Goal: Task Accomplishment & Management: Complete application form

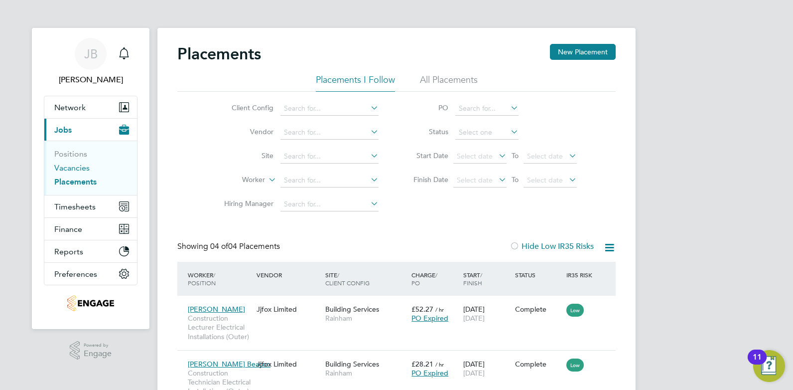
click at [75, 168] on link "Vacancies" at bounding box center [71, 167] width 35 height 9
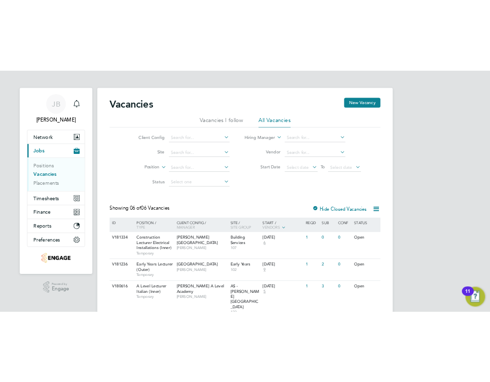
scroll to position [37, 0]
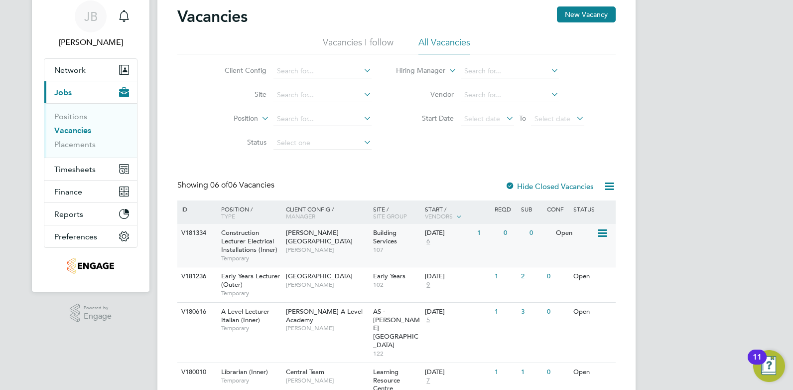
click at [349, 249] on div "Hackney Campus Christopher Taylor" at bounding box center [327, 241] width 87 height 34
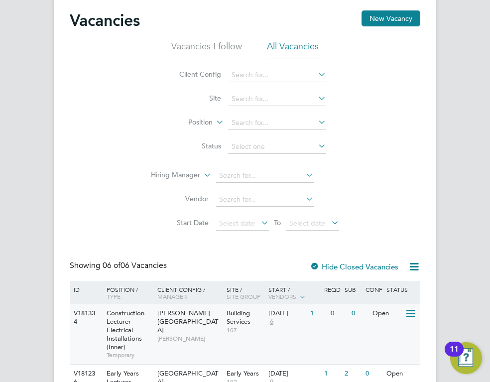
scroll to position [187, 0]
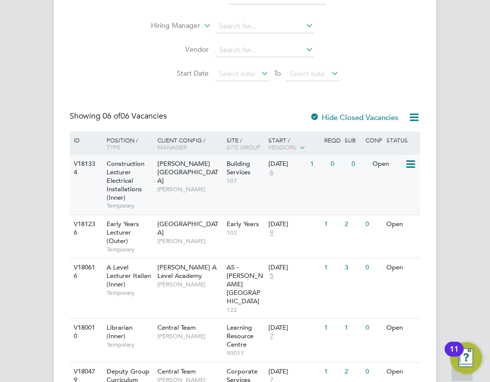
click at [290, 195] on div "V181334 Construction Lecturer Electrical Installations (Inner) Temporary Hackne…" at bounding box center [245, 185] width 351 height 60
click at [268, 193] on div "V181334 Construction Lecturer Electrical Installations (Inner) Temporary Hackne…" at bounding box center [245, 185] width 351 height 60
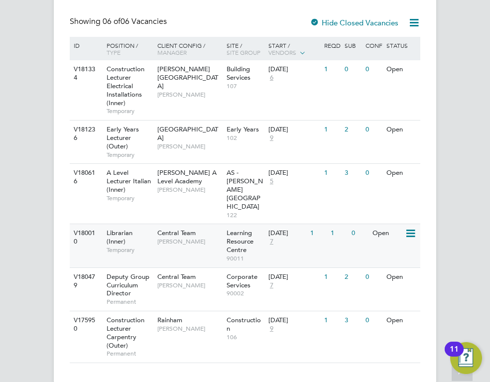
scroll to position [169, 0]
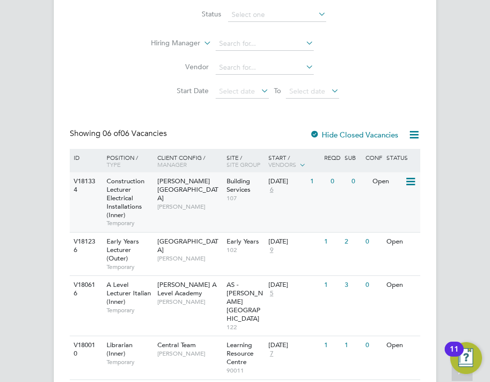
click at [264, 216] on div "V181334 Construction Lecturer Electrical Installations (Inner) Temporary Hackne…" at bounding box center [245, 202] width 351 height 60
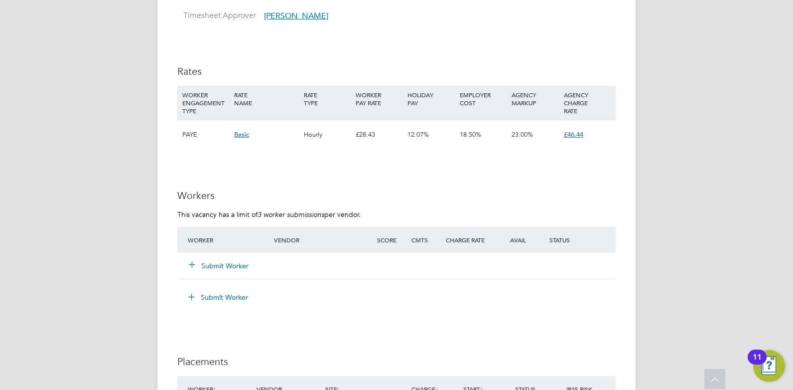
scroll to position [1694, 0]
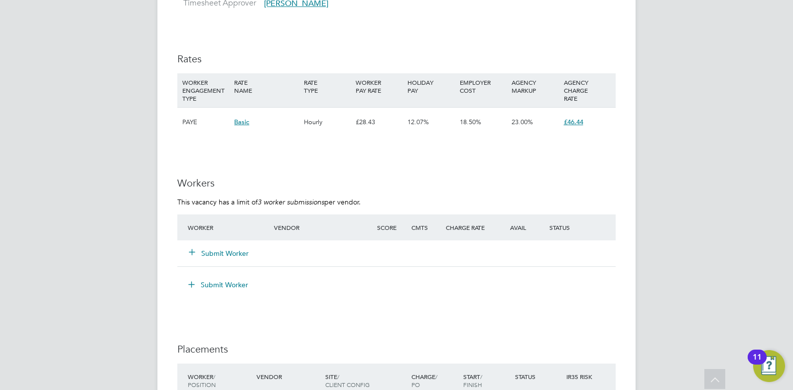
click at [223, 251] on button "Submit Worker" at bounding box center [219, 253] width 60 height 10
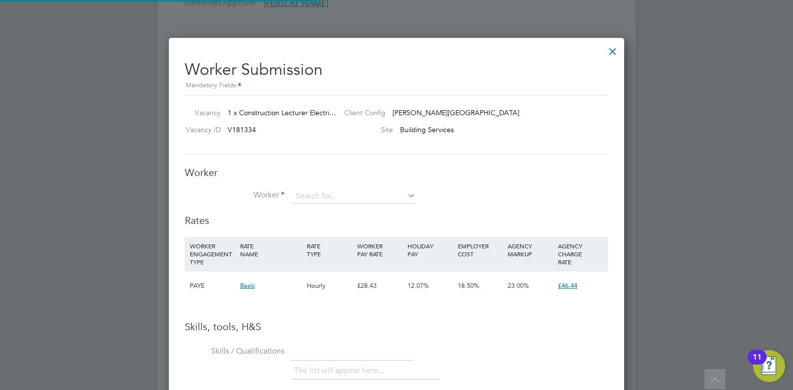
scroll to position [630, 456]
click at [406, 196] on icon at bounding box center [406, 195] width 0 height 14
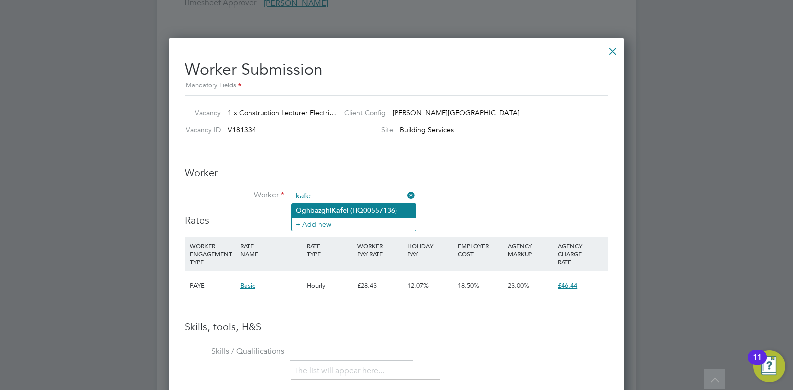
click at [382, 209] on li "Oghbazghi Kafe l (HQ00557136)" at bounding box center [354, 210] width 124 height 13
type input "Oghbazghi Kafel (HQ00557136)"
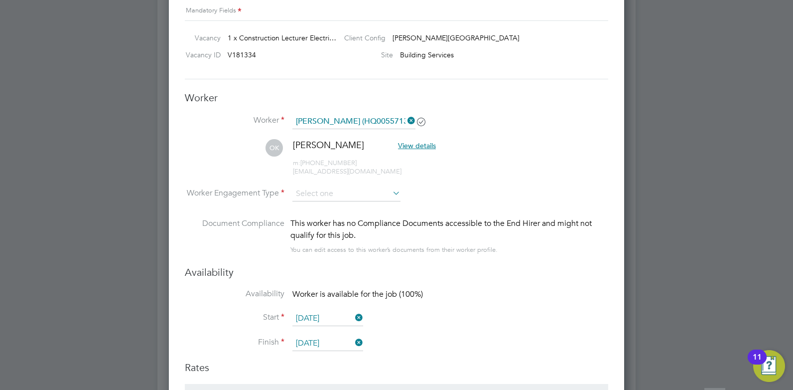
scroll to position [1831, 0]
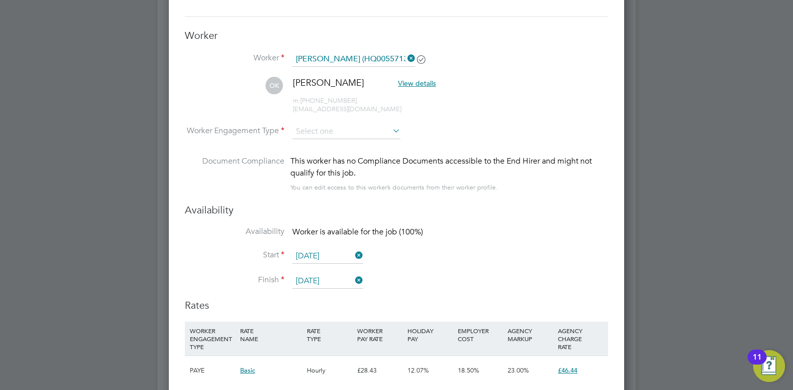
click at [391, 131] on icon at bounding box center [391, 131] width 0 height 14
click at [385, 155] on li "PAYE" at bounding box center [346, 158] width 109 height 13
type input "PAYE"
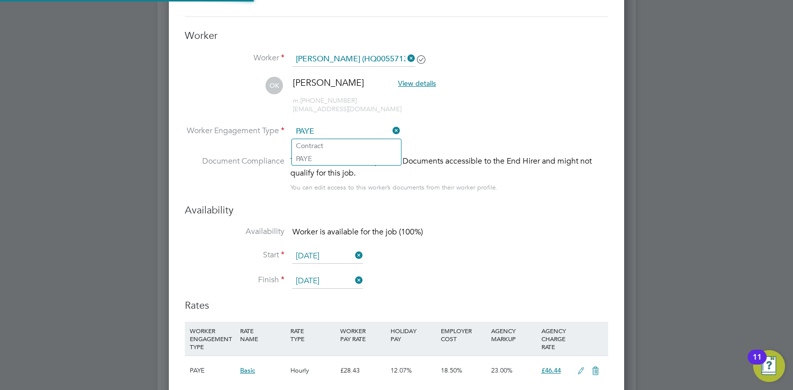
scroll to position [877, 456]
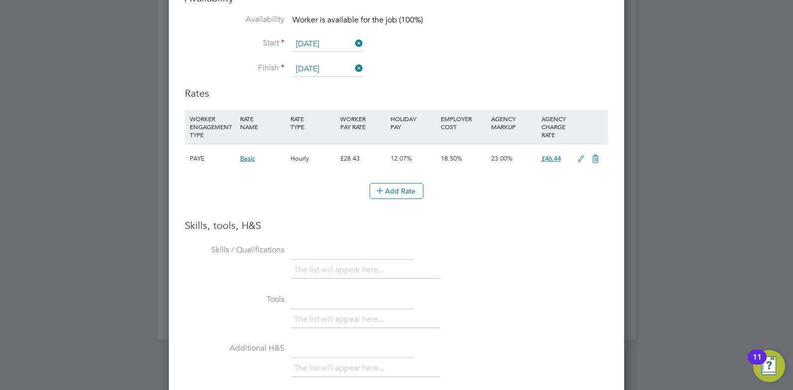
click at [580, 159] on icon at bounding box center [581, 159] width 12 height 8
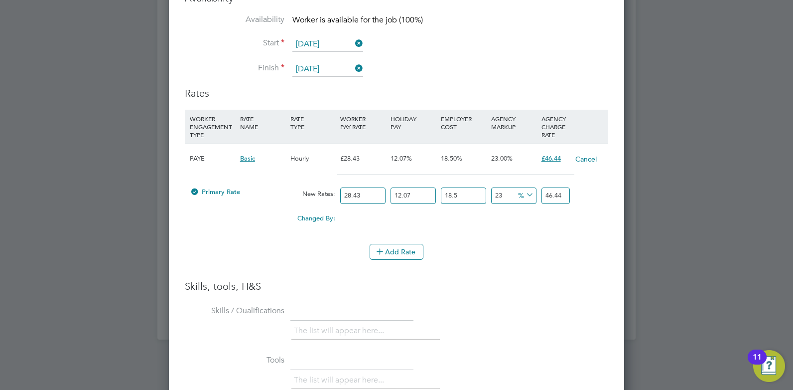
click at [363, 194] on input "28.43" at bounding box center [362, 195] width 45 height 16
type input "28.4"
type input "46.390726494"
type input "28"
type input "45.73733598"
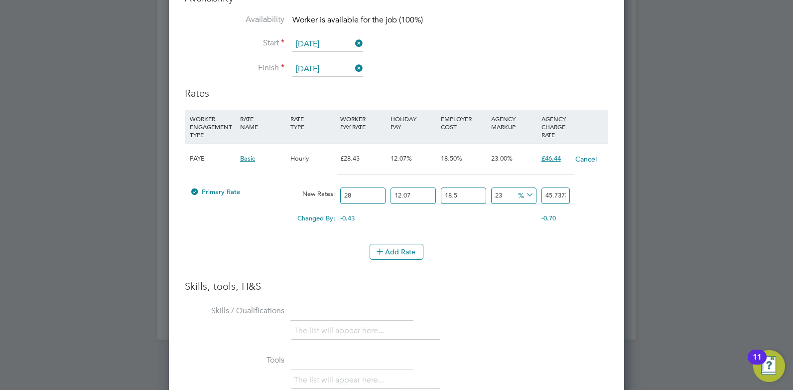
type input "2"
type input "3.26695257"
type input "3"
type input "4.900428855"
type input "34"
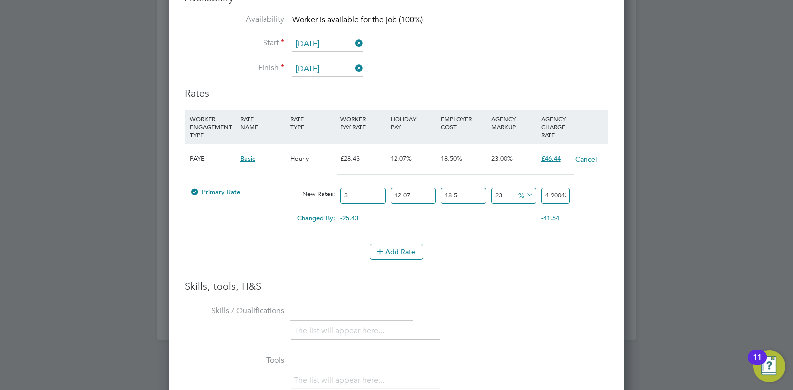
type input "55.53819369"
type input "3"
type input "4.900428855"
type input "35"
type input "57.171669975"
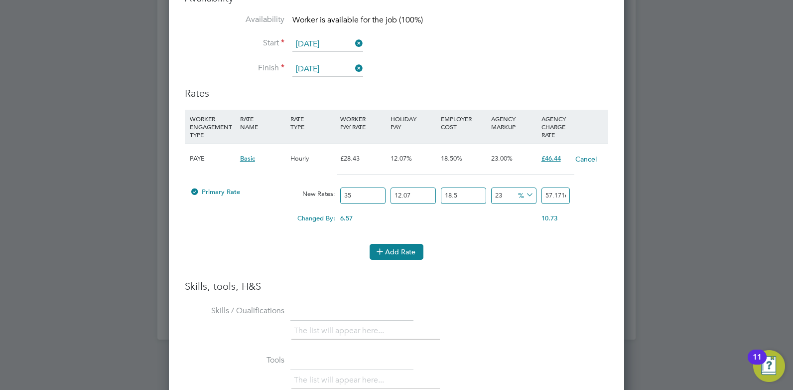
type input "35"
click at [409, 253] on button "Add Rate" at bounding box center [397, 252] width 54 height 16
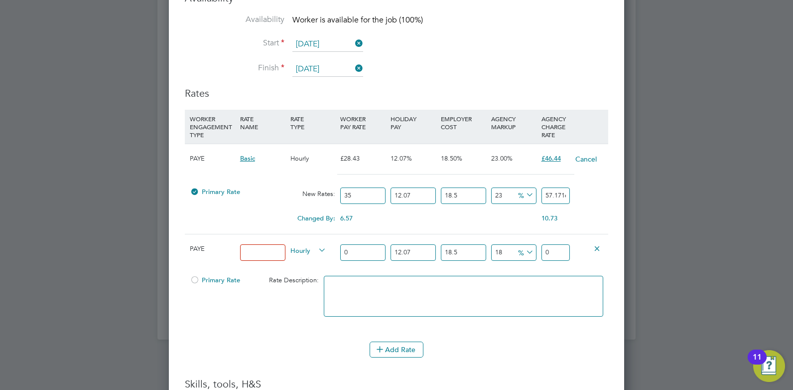
click at [597, 247] on icon at bounding box center [597, 247] width 7 height 7
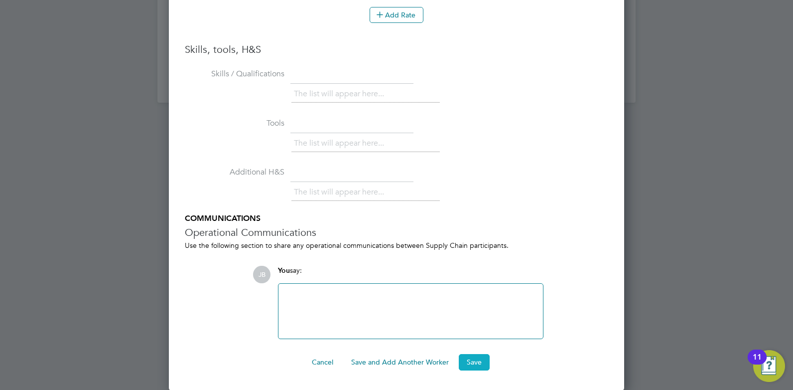
click at [476, 362] on button "Save" at bounding box center [474, 362] width 31 height 16
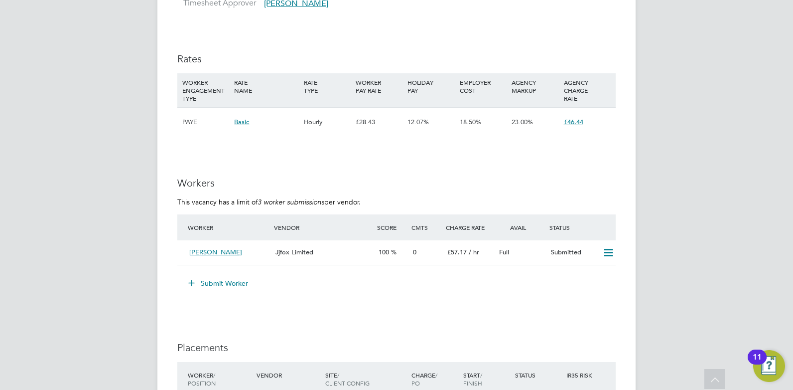
click at [221, 283] on button "Submit Worker" at bounding box center [218, 283] width 75 height 16
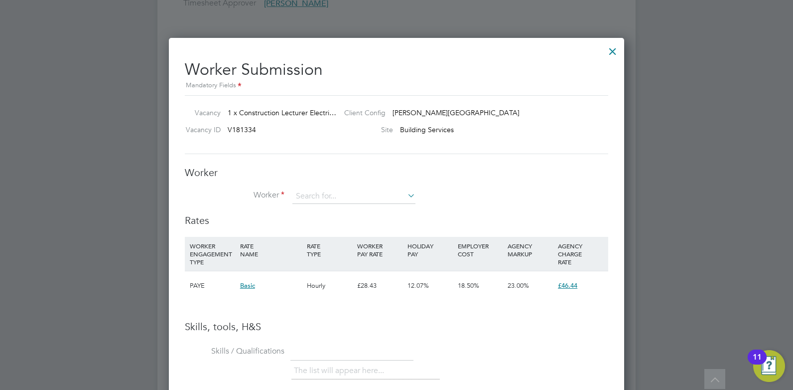
click at [406, 195] on icon at bounding box center [406, 195] width 0 height 14
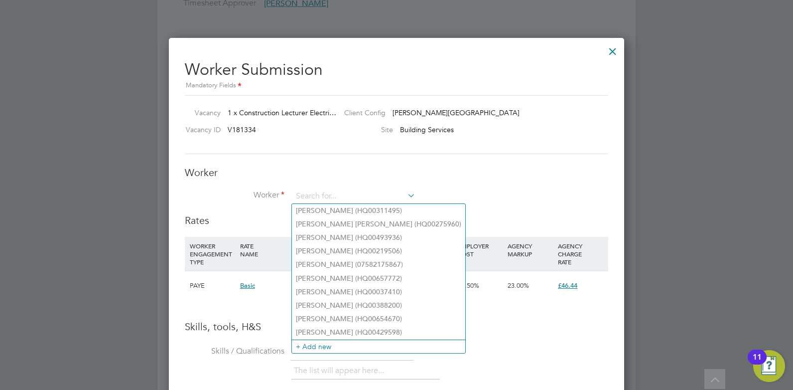
click at [614, 50] on div at bounding box center [613, 49] width 18 height 18
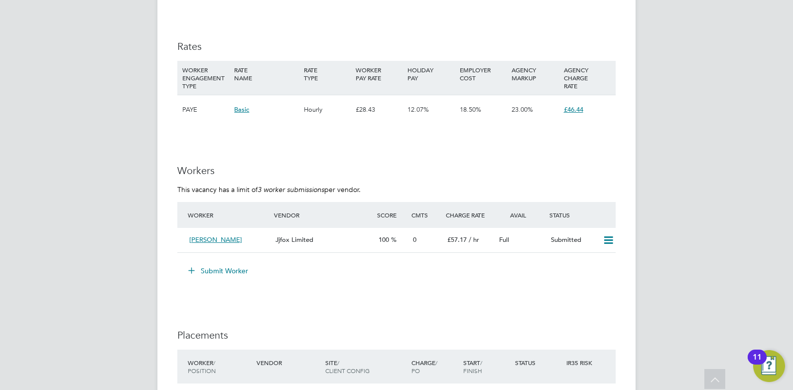
click at [221, 270] on button "Submit Worker" at bounding box center [218, 271] width 75 height 16
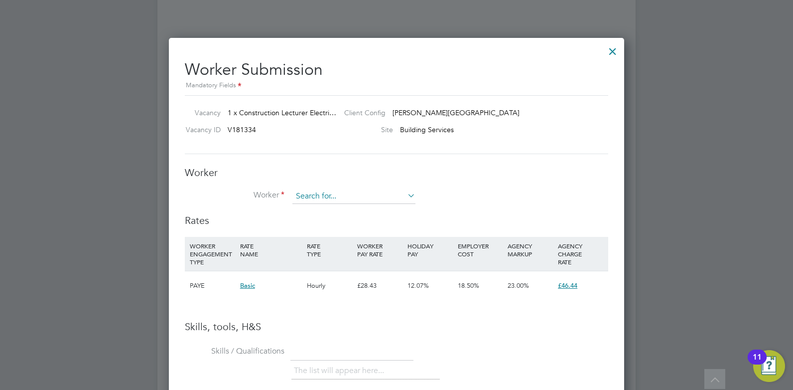
click at [361, 197] on input at bounding box center [354, 196] width 123 height 15
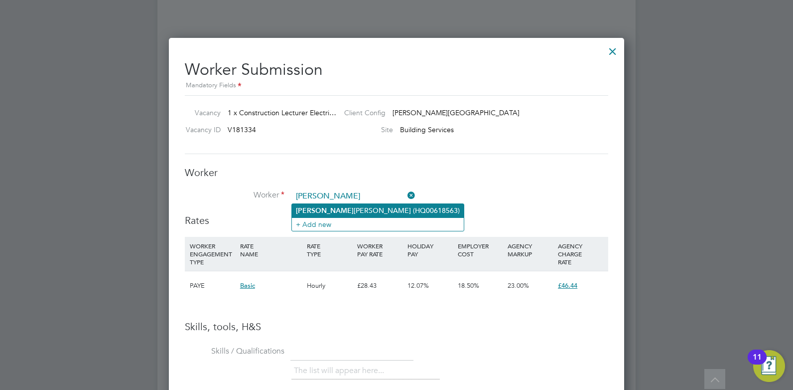
click at [352, 209] on li "Robb ie Watson (HQ00618563)" at bounding box center [378, 210] width 172 height 13
type input "Robbie Watson (HQ00618563)"
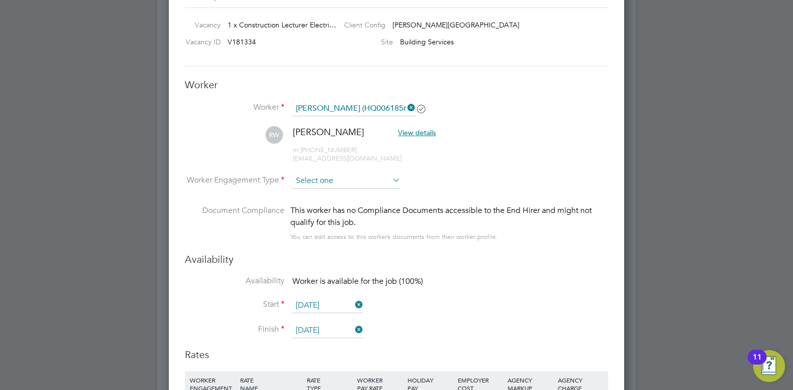
click at [336, 177] on input at bounding box center [347, 180] width 108 height 15
click at [329, 205] on li "PAYE" at bounding box center [346, 207] width 109 height 13
type input "PAYE"
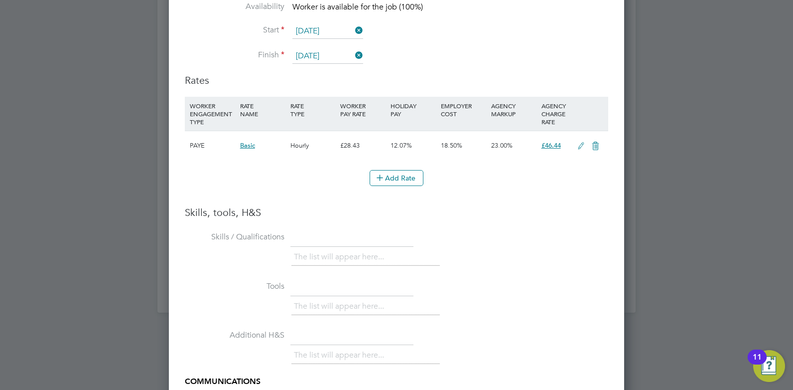
click at [581, 145] on icon at bounding box center [581, 146] width 12 height 8
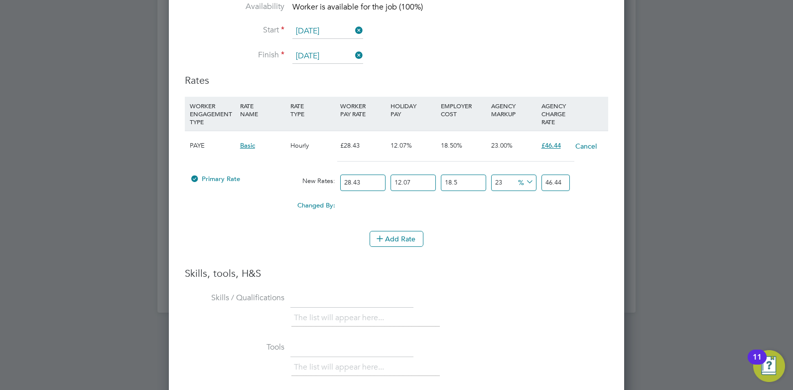
drag, startPoint x: 364, startPoint y: 182, endPoint x: 341, endPoint y: 181, distance: 22.9
click at [341, 181] on input "28.43" at bounding box center [362, 182] width 45 height 16
type input "3"
type input "4.900428855"
type input "35"
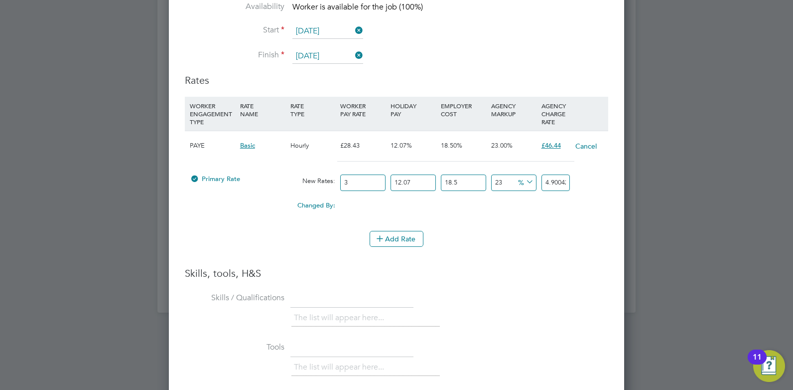
type input "57.171669975"
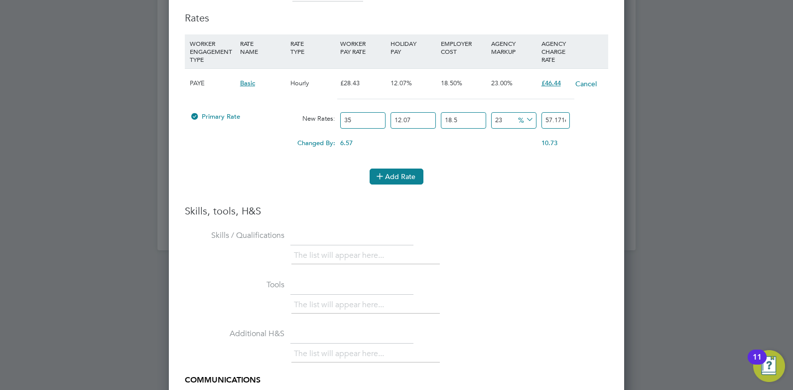
type input "35"
click at [396, 175] on button "Add Rate" at bounding box center [397, 176] width 54 height 16
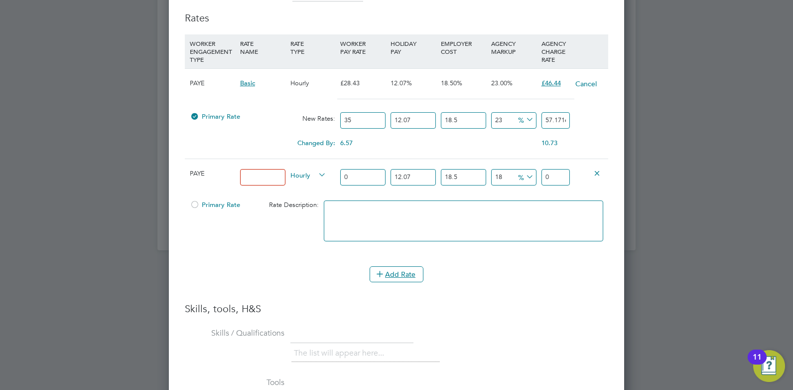
click at [595, 172] on icon at bounding box center [597, 172] width 7 height 7
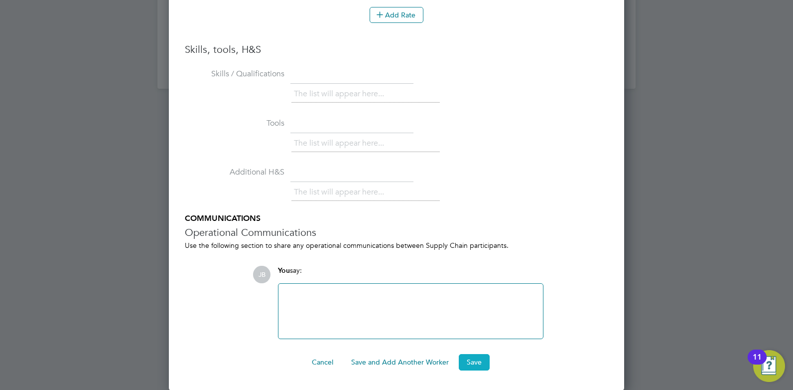
click at [478, 360] on button "Save" at bounding box center [474, 362] width 31 height 16
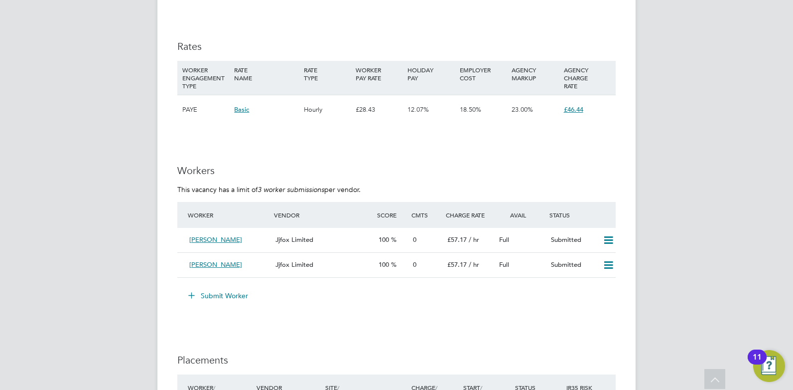
click at [214, 293] on button "Submit Worker" at bounding box center [218, 296] width 75 height 16
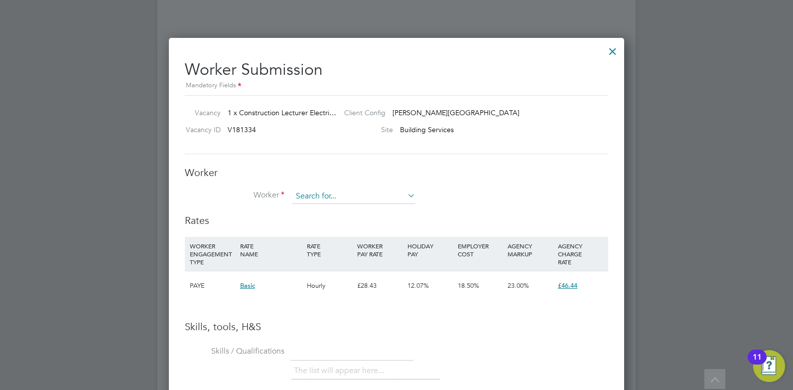
click at [393, 198] on input at bounding box center [354, 196] width 123 height 15
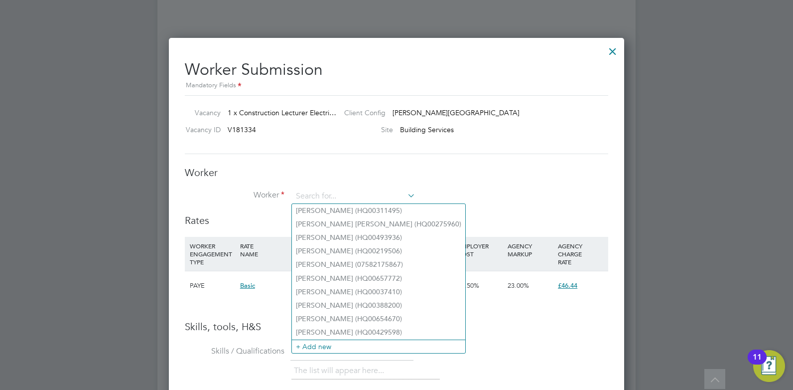
click at [494, 200] on li "Worker" at bounding box center [397, 201] width 424 height 25
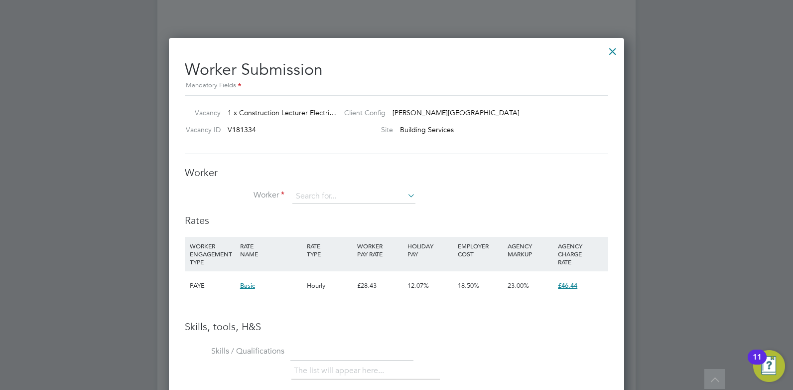
click at [614, 50] on div at bounding box center [613, 49] width 18 height 18
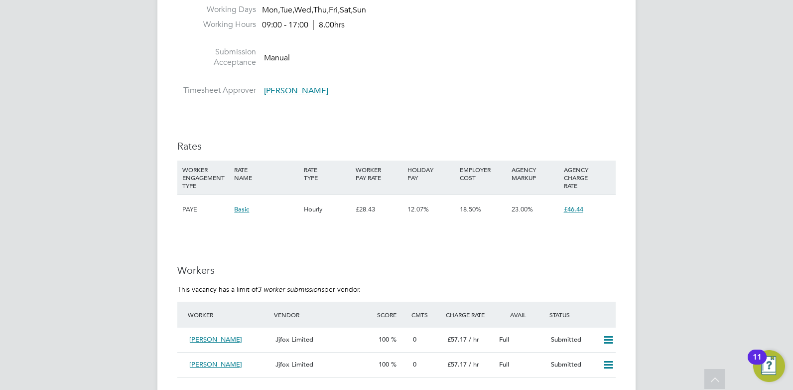
scroll to position [1657, 0]
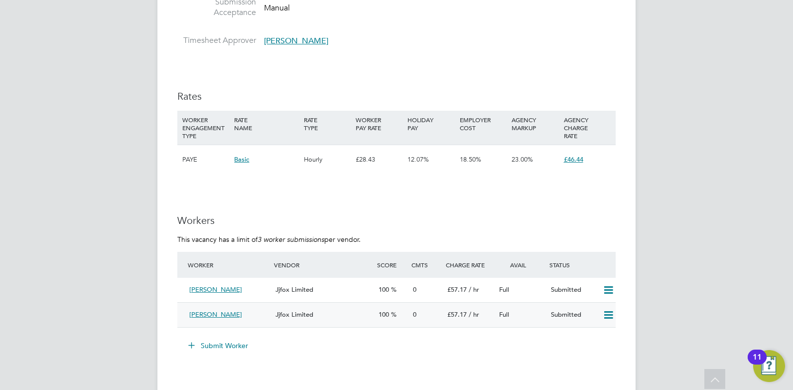
click at [611, 312] on icon at bounding box center [608, 315] width 12 height 8
click at [596, 335] on li "Remove" at bounding box center [594, 336] width 38 height 14
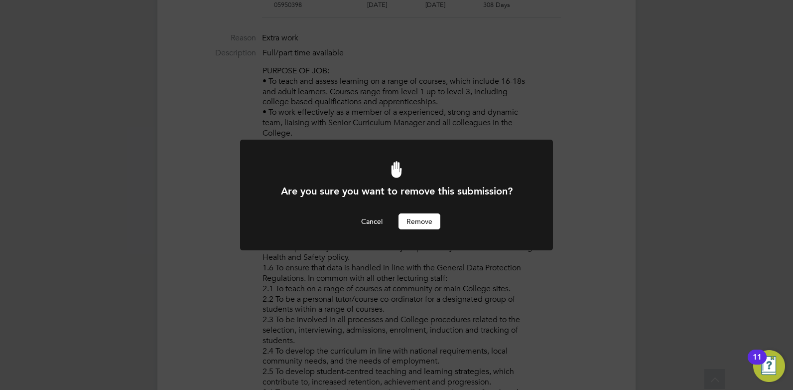
scroll to position [0, 0]
click at [421, 218] on button "Remove" at bounding box center [420, 221] width 42 height 16
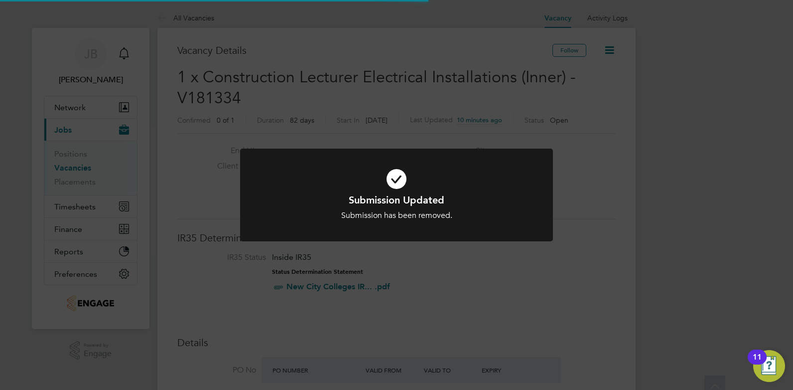
scroll to position [29, 70]
click at [399, 179] on icon at bounding box center [396, 178] width 259 height 39
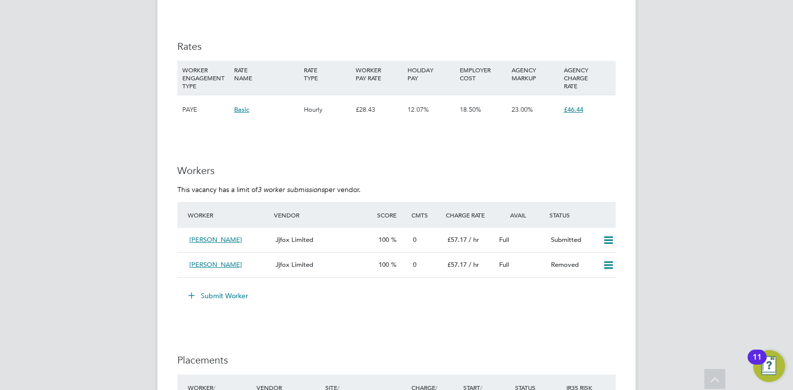
scroll to position [1757, 0]
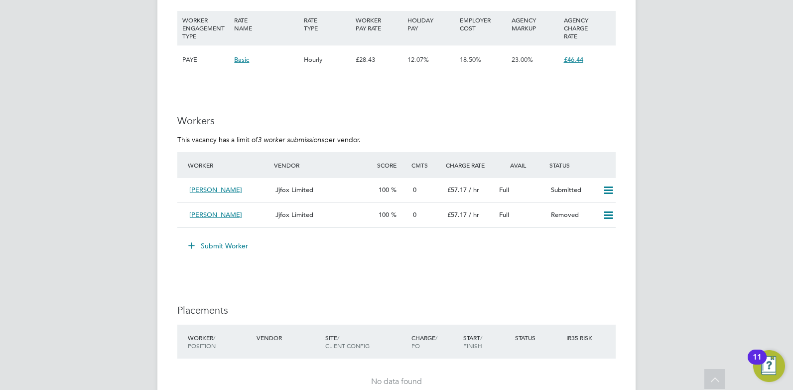
click at [226, 244] on button "Submit Worker" at bounding box center [218, 246] width 75 height 16
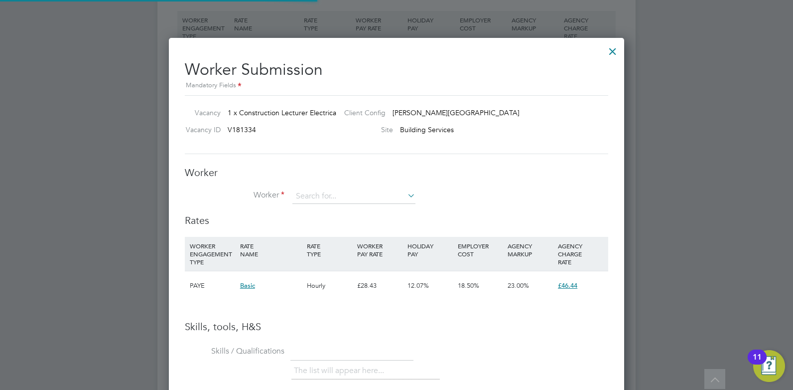
scroll to position [630, 456]
click at [328, 195] on input at bounding box center [354, 196] width 123 height 15
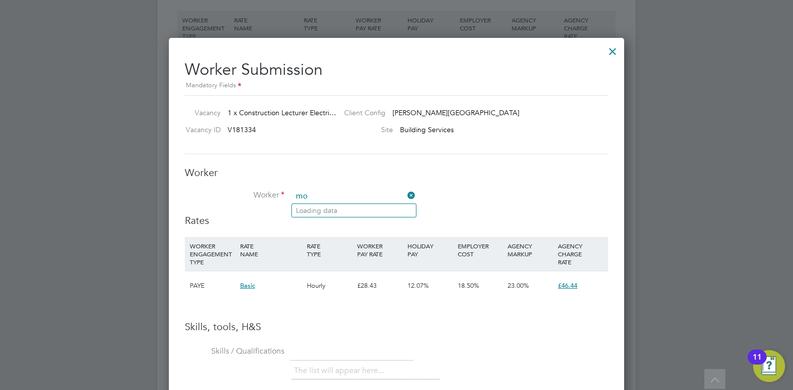
type input "m"
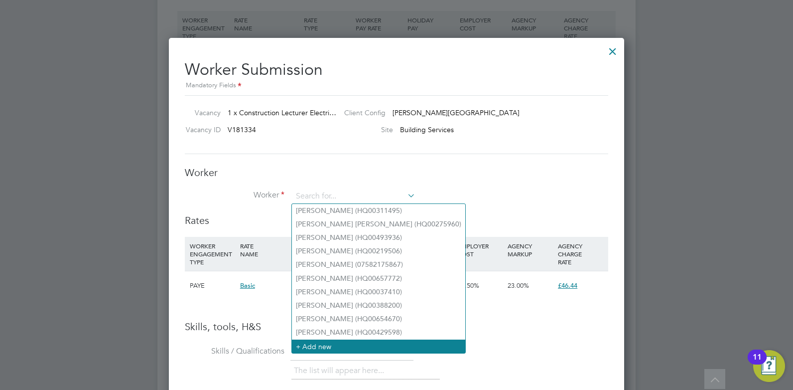
click at [336, 346] on li "+ Add new" at bounding box center [378, 345] width 173 height 13
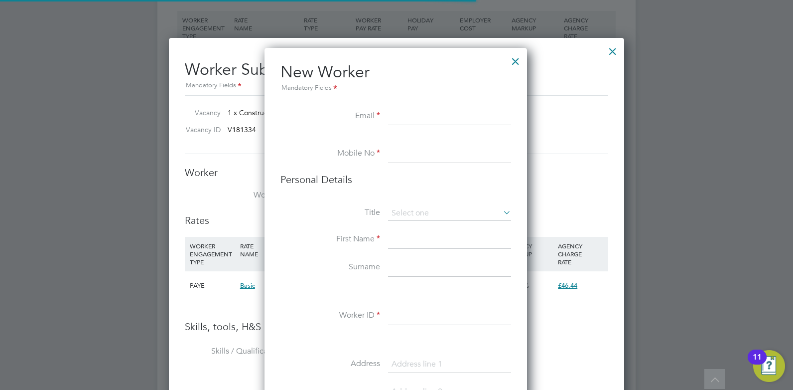
scroll to position [843, 264]
paste input "pinkwll@yahoo.com"
type input "pinkwll@yahoo.com"
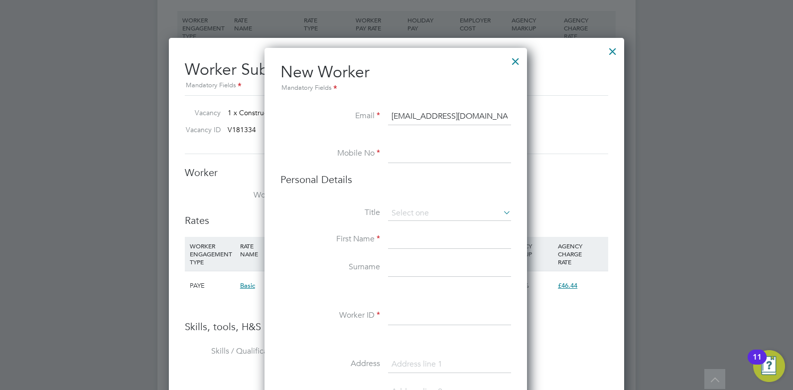
type input "07833460004"
type input "Mohsen"
type input "Zareifar"
type input "NW11 8LE"
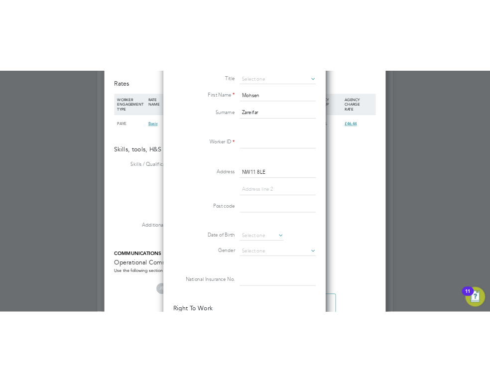
scroll to position [1993, 0]
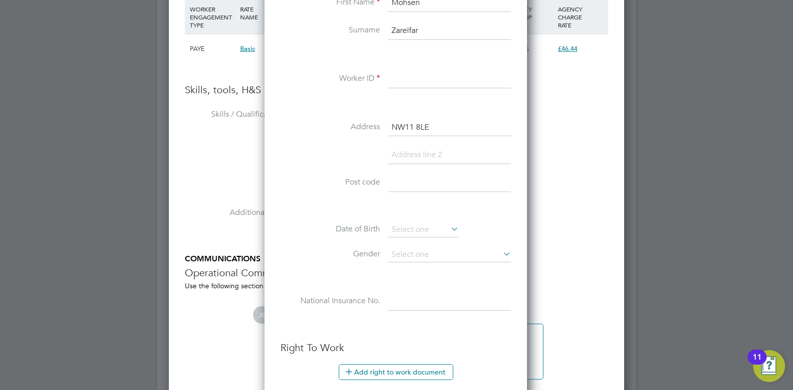
type input "pinkwll@yahoo.com"
drag, startPoint x: 437, startPoint y: 128, endPoint x: 384, endPoint y: 123, distance: 53.6
click at [384, 123] on li "Address NW11 8LE" at bounding box center [396, 133] width 231 height 28
click at [395, 180] on input at bounding box center [449, 183] width 123 height 18
paste input "NW11 8LE"
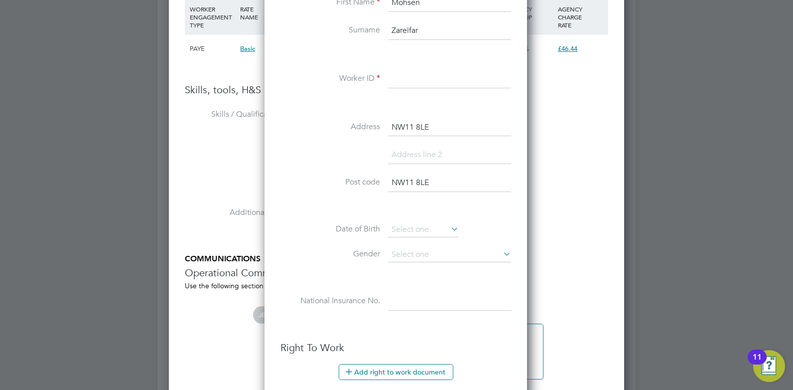
type input "NW11 8LE"
drag, startPoint x: 435, startPoint y: 124, endPoint x: 393, endPoint y: 120, distance: 42.1
click at [393, 120] on input "NW11 8LE" at bounding box center [449, 128] width 123 height 18
click at [414, 82] on input at bounding box center [449, 79] width 123 height 18
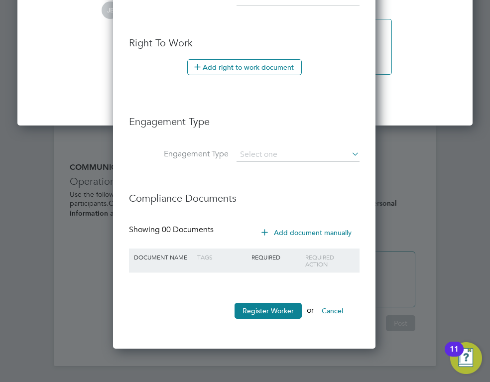
scroll to position [2645, 0]
type input "HQ00639465"
click at [267, 303] on button "Register Worker" at bounding box center [268, 311] width 67 height 16
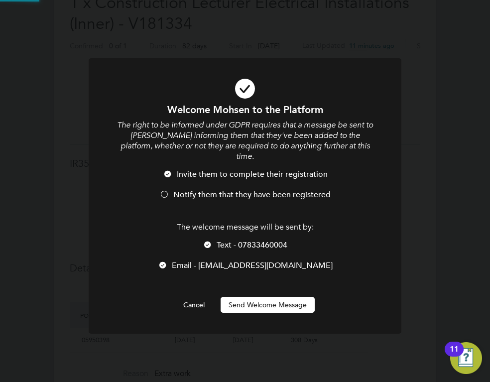
scroll to position [0, 0]
click at [224, 240] on span "Text - 07833460004" at bounding box center [252, 245] width 71 height 10
click at [203, 261] on span "Email - pinkwll@yahoo.com" at bounding box center [252, 266] width 161 height 10
click at [289, 297] on button "Send Welcome Message" at bounding box center [268, 305] width 94 height 16
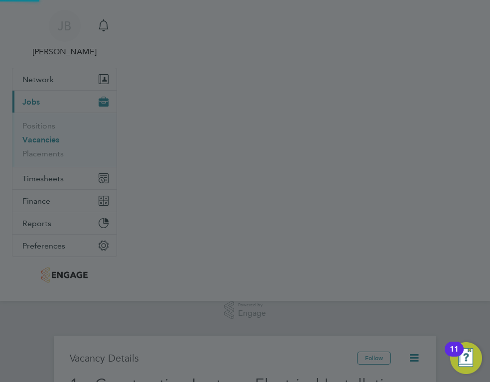
scroll to position [382, 0]
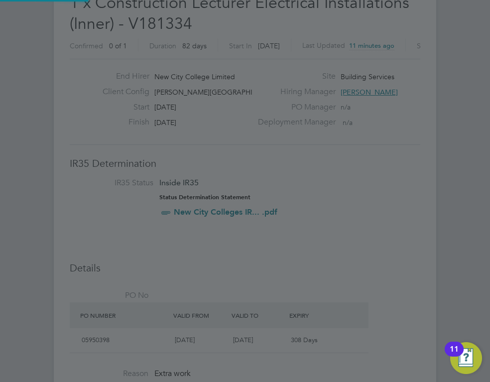
type input "Mohsen Zareifar (HQ00639465)"
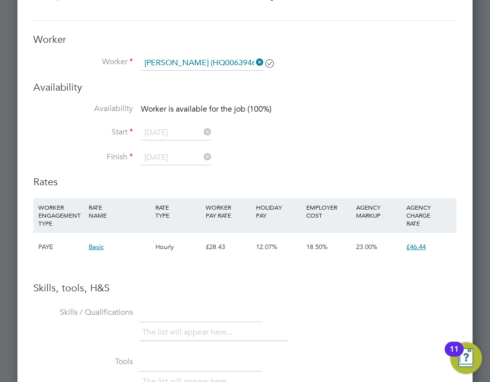
scroll to position [2068, 0]
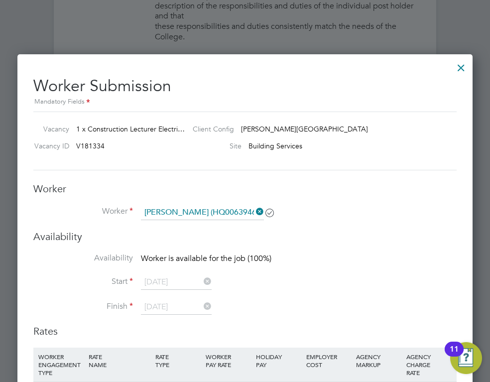
click at [461, 67] on div at bounding box center [461, 65] width 18 height 18
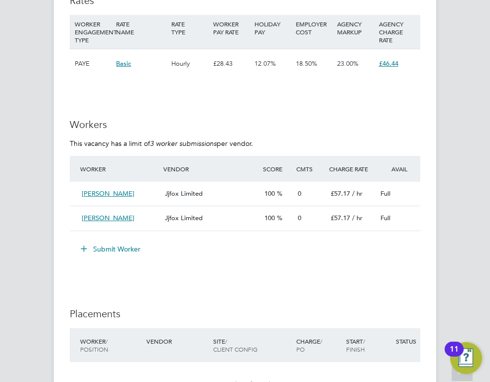
scroll to position [2467, 0]
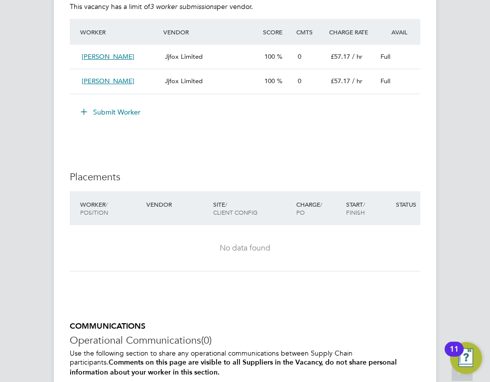
click at [108, 120] on button "Submit Worker" at bounding box center [111, 112] width 75 height 16
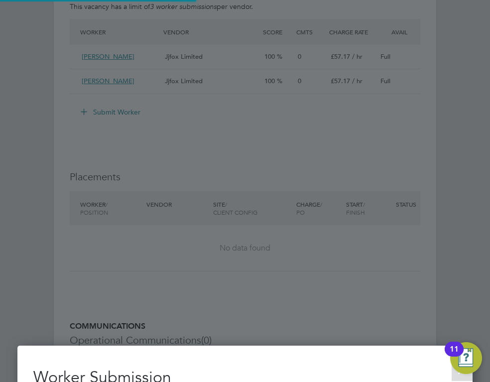
scroll to position [15, 259]
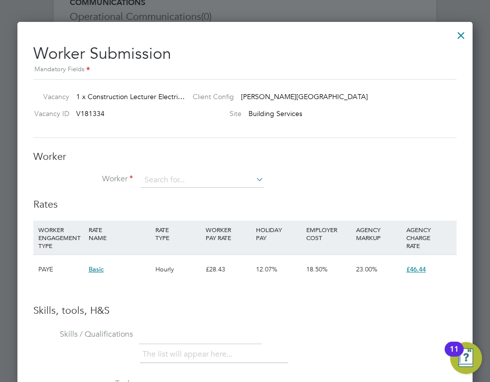
click at [254, 181] on icon at bounding box center [254, 179] width 0 height 14
click at [307, 177] on li "Worker" at bounding box center [245, 185] width 424 height 25
click at [205, 175] on input at bounding box center [202, 180] width 123 height 15
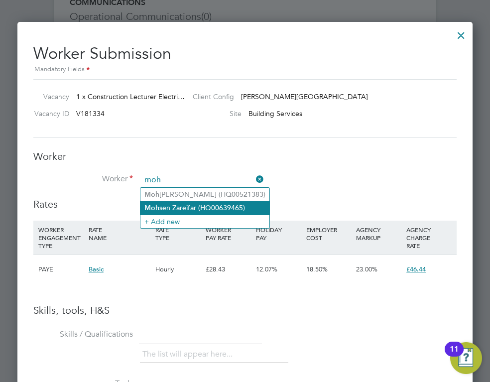
click at [196, 204] on li "Moh sen Zareifar (HQ00639465)" at bounding box center [205, 207] width 129 height 13
type input "Mohsen Zareifar (HQ00639465)"
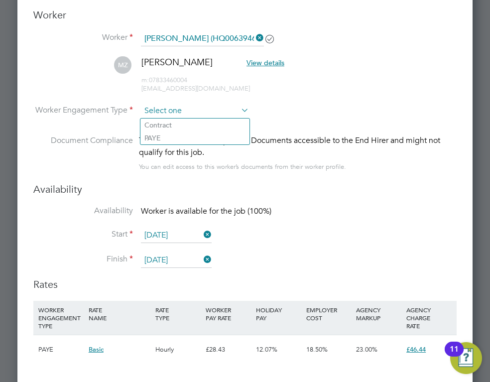
click at [184, 111] on input at bounding box center [195, 111] width 108 height 15
click at [175, 135] on li "PAYE" at bounding box center [195, 138] width 109 height 13
type input "PAYE"
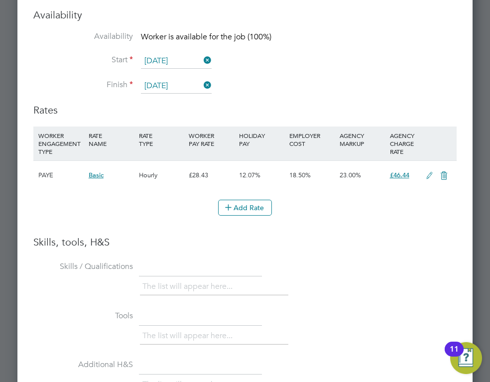
click at [430, 173] on icon at bounding box center [430, 176] width 12 height 8
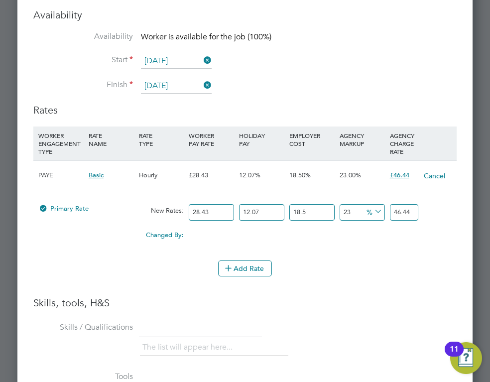
drag, startPoint x: 213, startPoint y: 209, endPoint x: 191, endPoint y: 211, distance: 21.5
click at [191, 211] on input "28.43" at bounding box center [211, 212] width 45 height 16
type input "4"
type input "6.53390514"
type input "40"
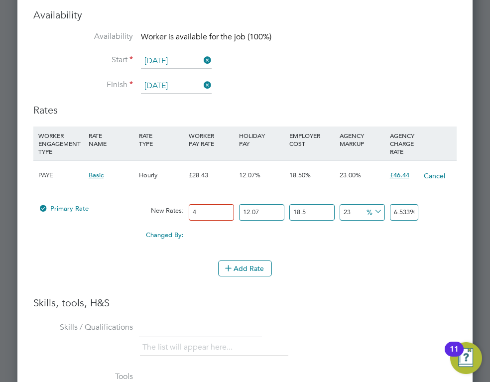
type input "65.3390514"
type input "4"
type input "6.53390514"
type input "3"
type input "4.900428855"
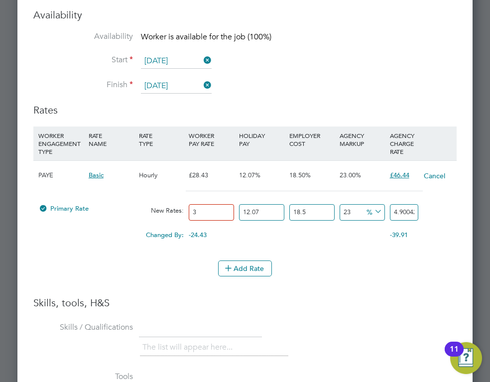
type input "37"
type input "60.438622545"
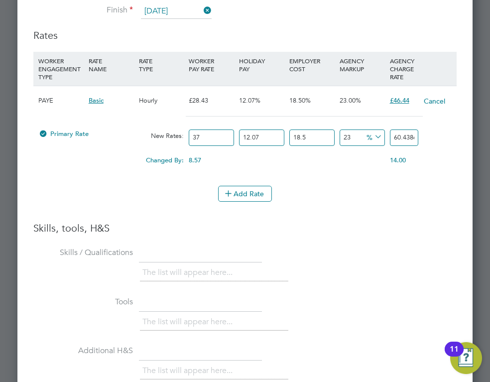
scroll to position [3194, 0]
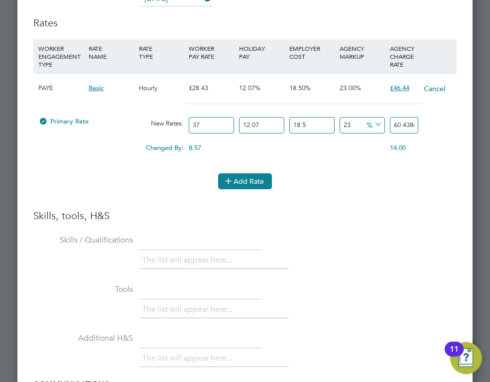
type input "37"
click at [239, 181] on button "Add Rate" at bounding box center [245, 181] width 54 height 16
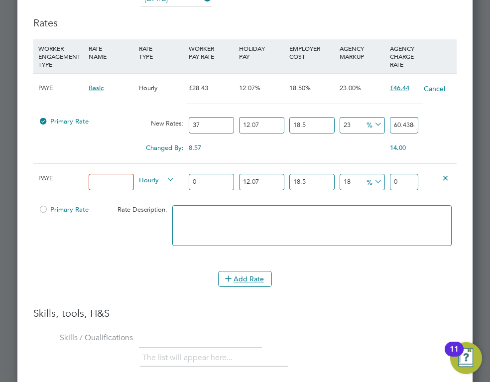
click at [444, 175] on icon at bounding box center [445, 177] width 7 height 7
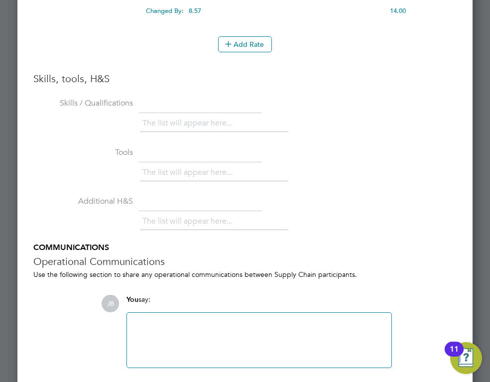
scroll to position [3368, 0]
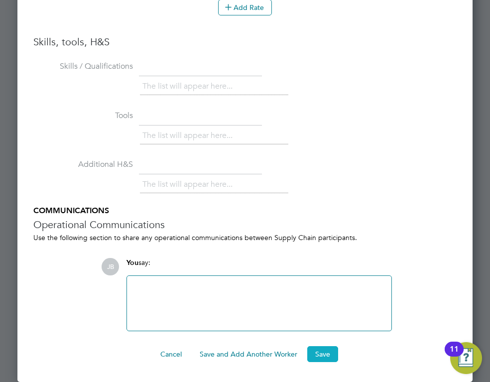
click at [321, 355] on button "Save" at bounding box center [322, 354] width 31 height 16
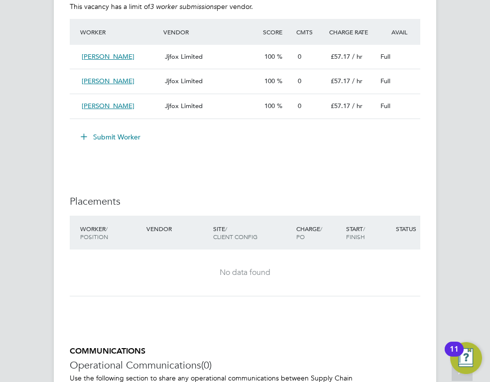
scroll to position [2417, 0]
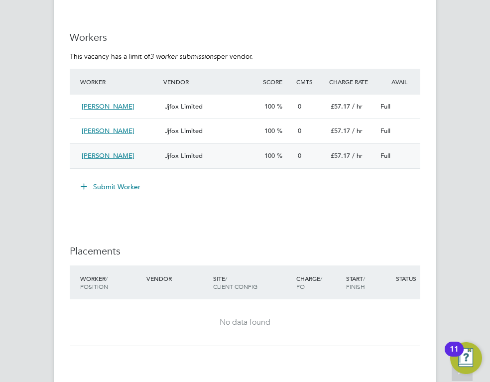
drag, startPoint x: 344, startPoint y: 178, endPoint x: 314, endPoint y: 176, distance: 29.5
click at [314, 164] on div "0" at bounding box center [310, 156] width 33 height 16
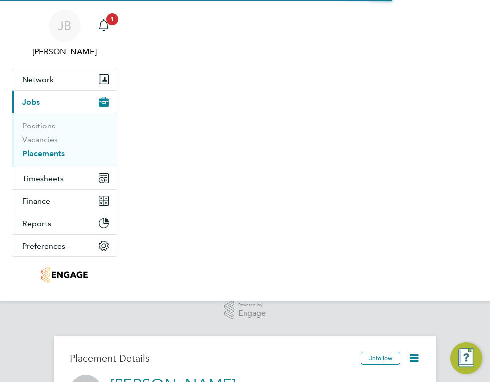
scroll to position [5, 5]
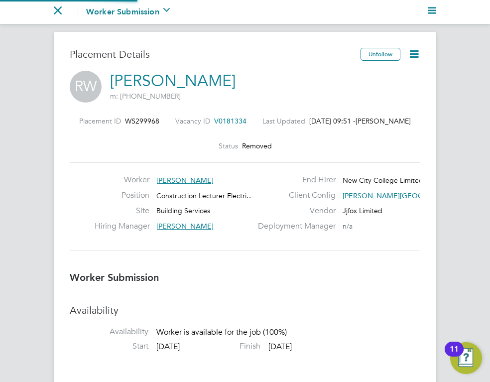
click at [107, 25] on ul "Activity Logs" at bounding box center [128, 32] width 101 height 16
click at [58, 11] on icon "Main navigation" at bounding box center [58, 10] width 8 height 8
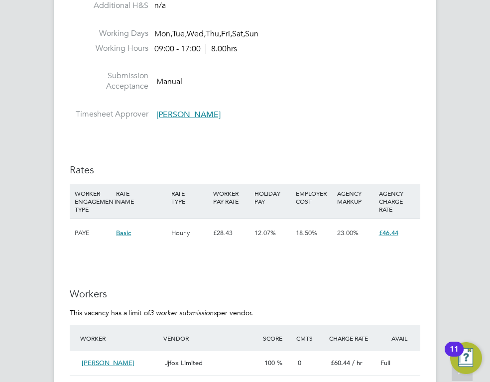
scroll to position [2043, 0]
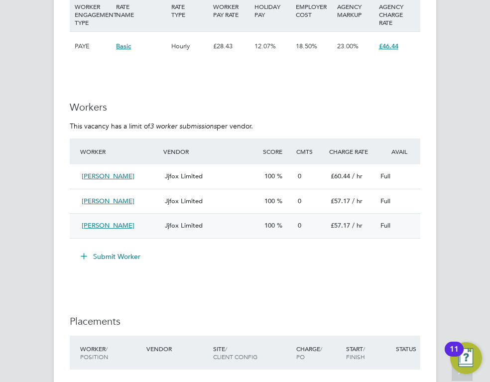
click at [394, 234] on div "Full" at bounding box center [402, 226] width 50 height 16
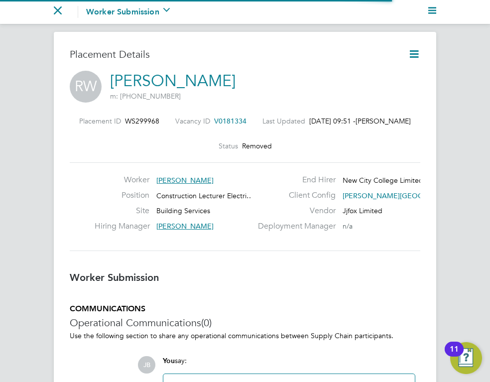
scroll to position [9, 150]
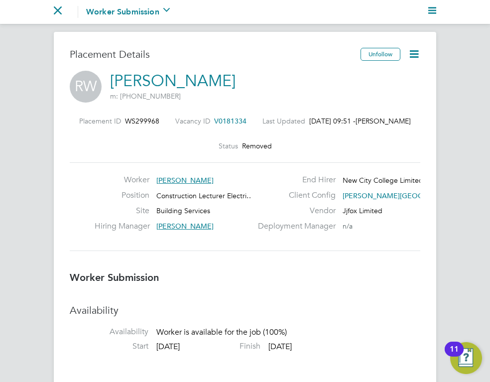
click at [414, 55] on icon at bounding box center [414, 54] width 12 height 12
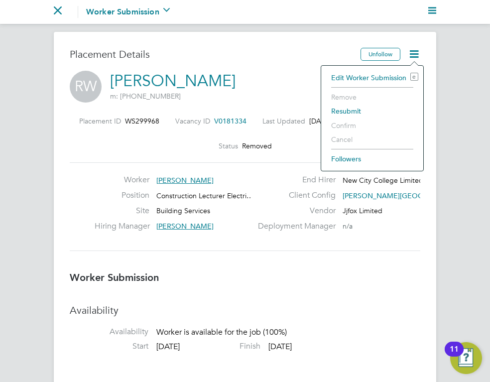
click at [343, 96] on li "Remove" at bounding box center [372, 97] width 92 height 14
click at [292, 145] on div "Placement ID WS299968 Vacancy ID V0181334 Last Updated [DATE] 09:51 - [PERSON_N…" at bounding box center [245, 134] width 351 height 34
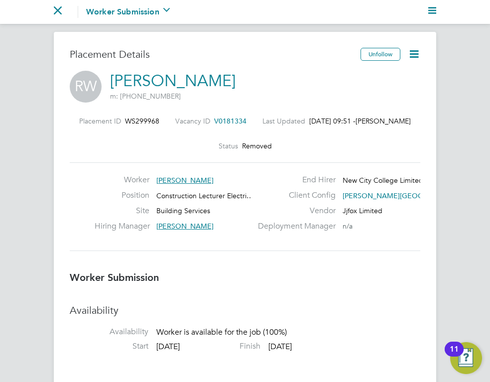
click at [58, 10] on icon "Main navigation" at bounding box center [58, 10] width 8 height 8
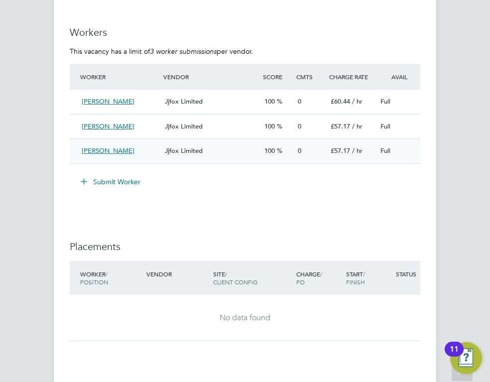
click at [226, 159] on div "Jjfox Limited" at bounding box center [211, 151] width 100 height 16
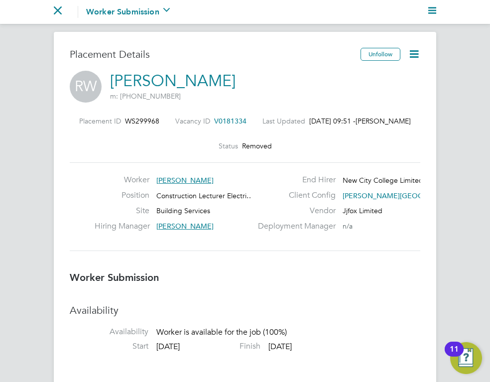
click at [415, 50] on icon at bounding box center [414, 54] width 12 height 12
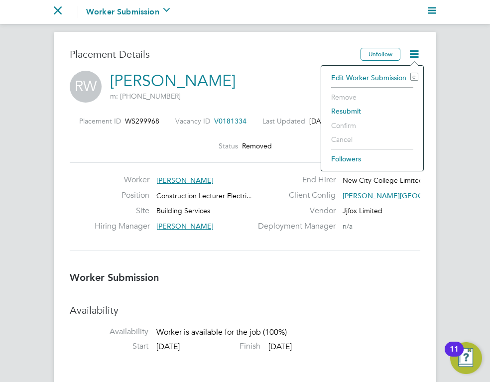
click at [347, 97] on li "Remove" at bounding box center [372, 97] width 92 height 14
click at [267, 71] on div "RW [PERSON_NAME] m: [PHONE_NUMBER]" at bounding box center [245, 88] width 351 height 34
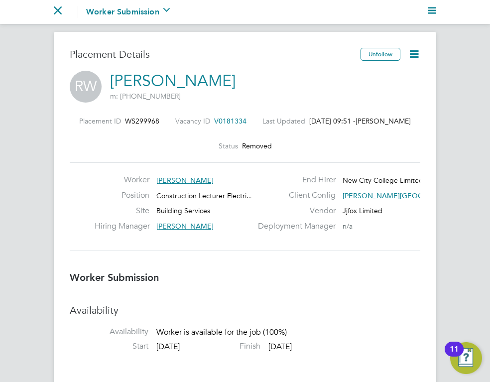
click at [56, 11] on icon "Main navigation" at bounding box center [58, 10] width 8 height 8
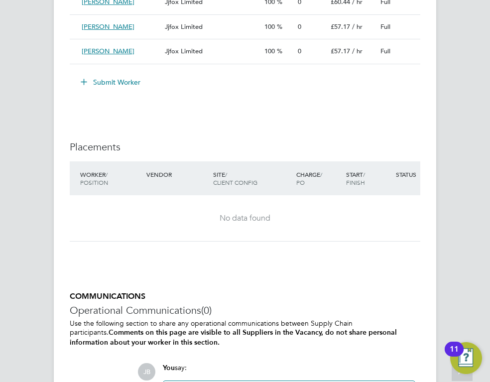
click at [113, 90] on button "Submit Worker" at bounding box center [111, 82] width 75 height 16
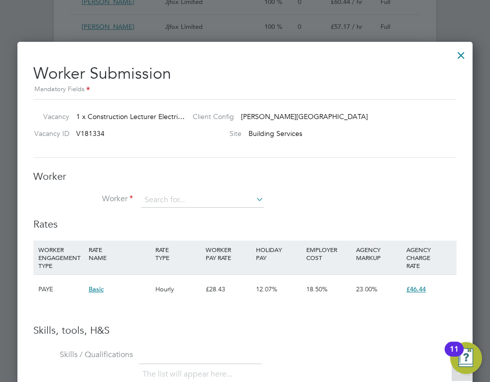
click at [459, 53] on div at bounding box center [461, 53] width 18 height 18
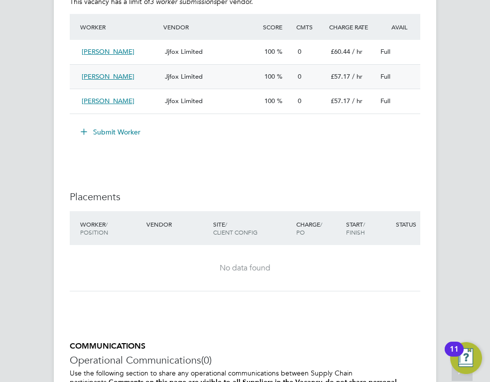
click at [147, 85] on div "[PERSON_NAME]" at bounding box center [119, 77] width 83 height 16
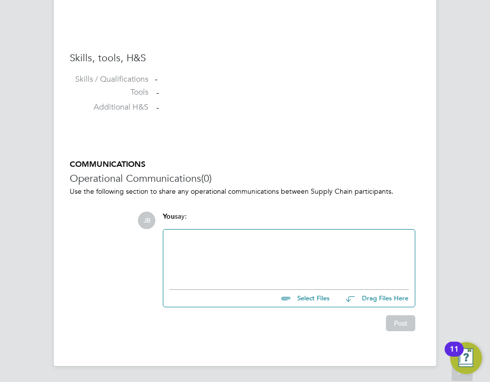
click at [302, 299] on input "file" at bounding box center [334, 297] width 149 height 14
type input "C:\fakepath\[PERSON_NAME] - HQ 557136.docx"
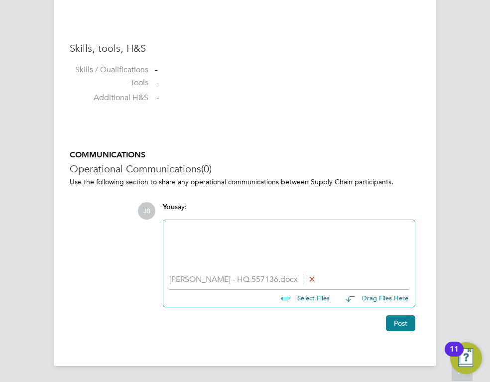
click at [248, 232] on div at bounding box center [289, 247] width 240 height 43
click at [312, 244] on div at bounding box center [289, 239] width 240 height 9
click at [295, 247] on div "Please see attached the CV for [PERSON_NAME]." at bounding box center [289, 248] width 240 height 9
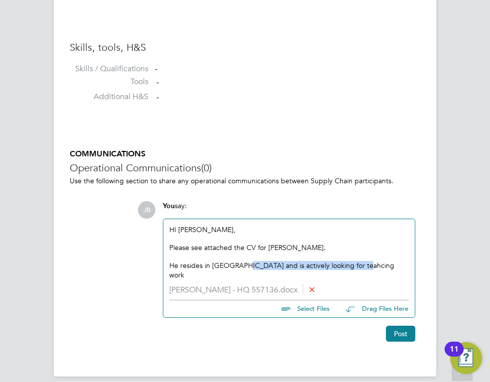
drag, startPoint x: 367, startPoint y: 268, endPoint x: 244, endPoint y: 267, distance: 123.1
click at [244, 267] on div "He resides in [GEOGRAPHIC_DATA] and is actively looking for teahcing work" at bounding box center [289, 270] width 240 height 18
click at [256, 273] on div "He resides in [GEOGRAPHIC_DATA], is Teacher qualified and has the relevant indu…" at bounding box center [289, 270] width 240 height 18
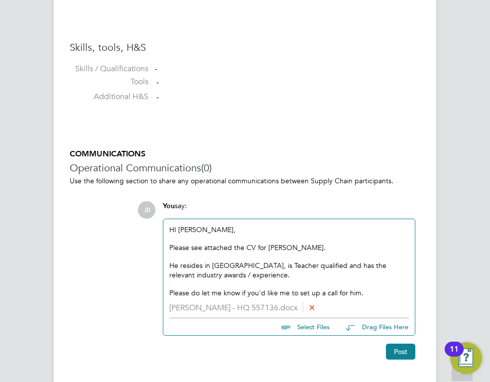
click at [370, 294] on div "Please do let me know if you'd like me to set up a call for him." at bounding box center [289, 293] width 240 height 9
click at [254, 276] on div "He resides in [GEOGRAPHIC_DATA], is Teacher qualified and has the relevant indu…" at bounding box center [289, 270] width 240 height 18
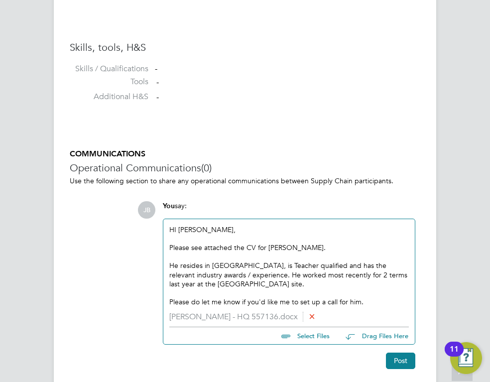
click at [261, 283] on div "He resides in [GEOGRAPHIC_DATA], is Teacher qualified and has the relevant indu…" at bounding box center [289, 274] width 240 height 27
click at [400, 363] on button "Post" at bounding box center [400, 361] width 29 height 16
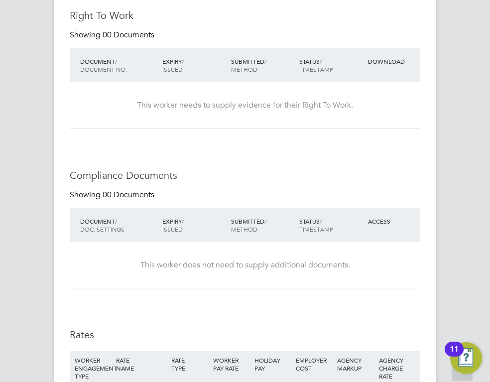
scroll to position [375, 0]
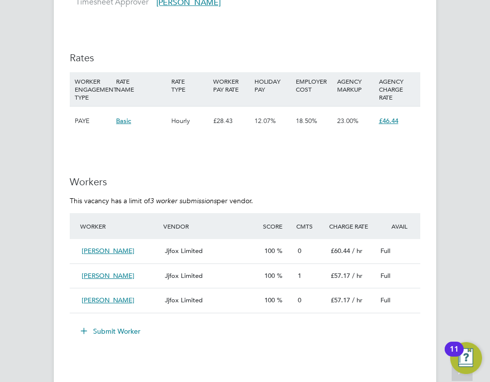
scroll to position [2018, 0]
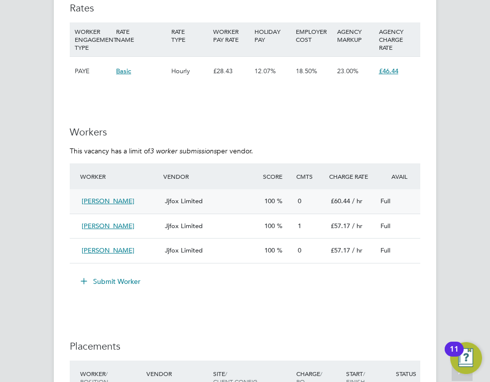
click at [247, 210] on div "Jjfox Limited" at bounding box center [211, 201] width 100 height 16
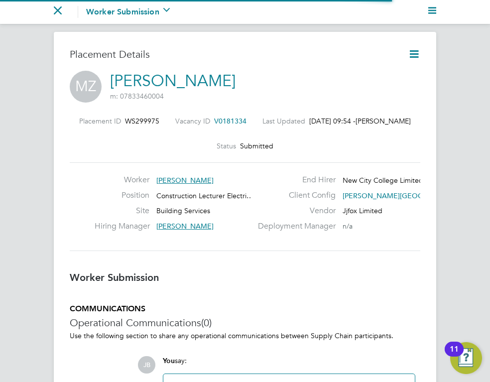
scroll to position [9, 80]
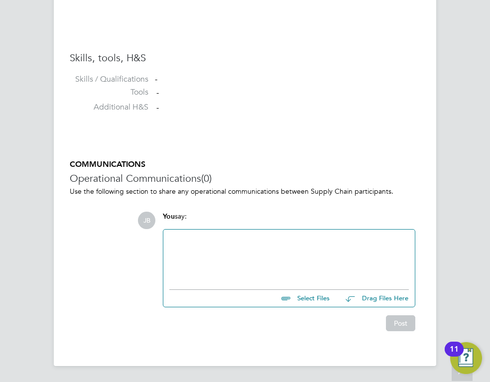
click at [306, 299] on input "file" at bounding box center [334, 297] width 149 height 14
type input "C:\fakepath\Mohsen Cv - HQ 639465.docx"
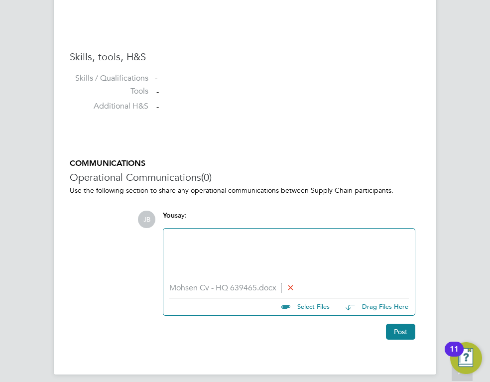
click at [229, 242] on div at bounding box center [289, 256] width 240 height 43
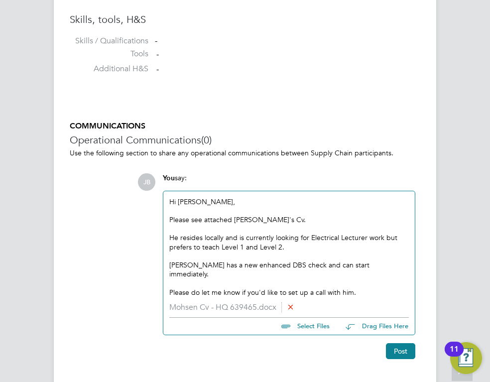
scroll to position [851, 0]
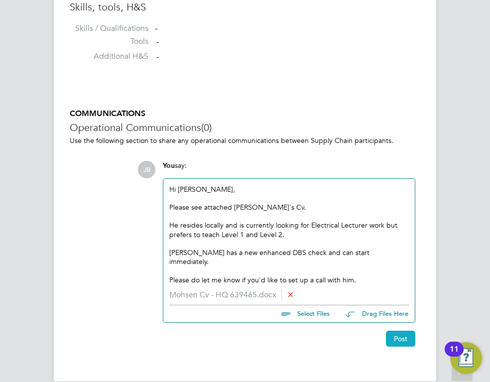
click at [394, 331] on button "Post" at bounding box center [400, 339] width 29 height 16
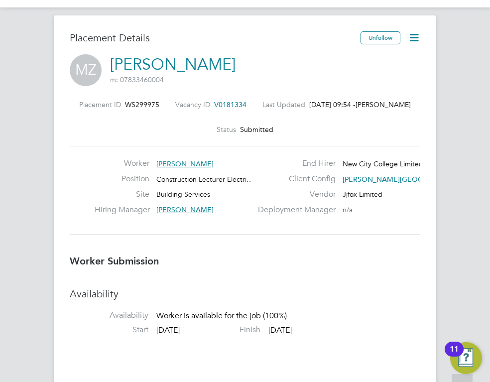
scroll to position [0, 0]
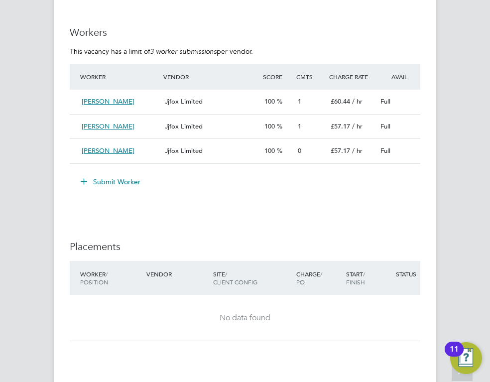
scroll to position [2105, 0]
